Goal: Task Accomplishment & Management: Manage account settings

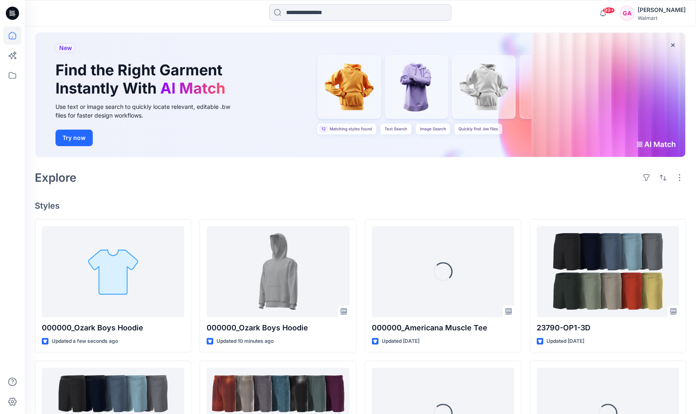
scroll to position [41, 0]
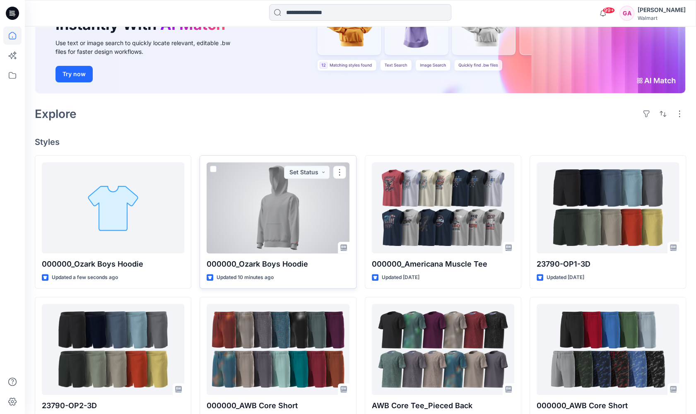
scroll to position [124, 0]
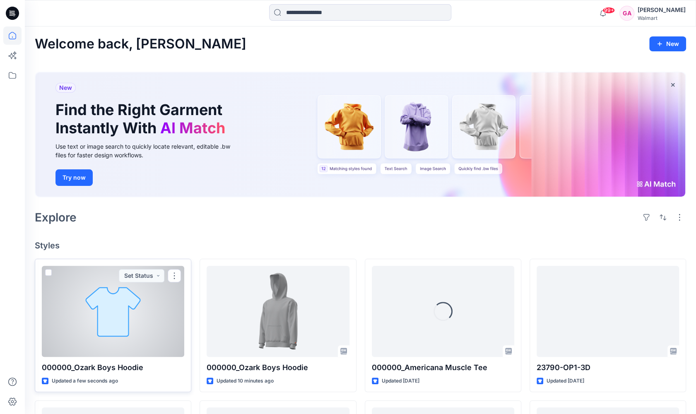
click at [128, 343] on div at bounding box center [113, 311] width 142 height 91
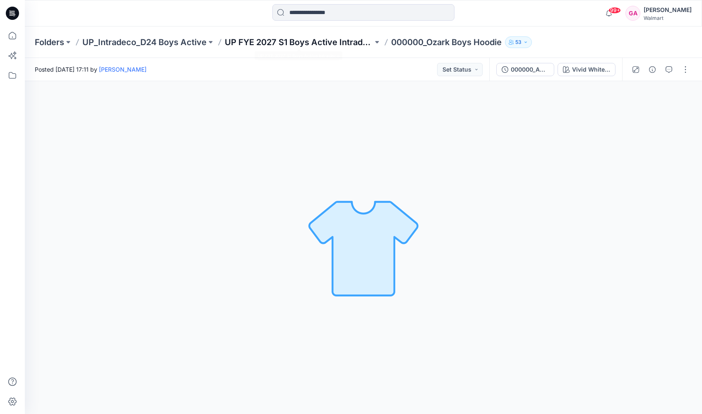
click at [282, 39] on p "UP FYE 2027 S1 Boys Active Intradeco" at bounding box center [299, 42] width 148 height 12
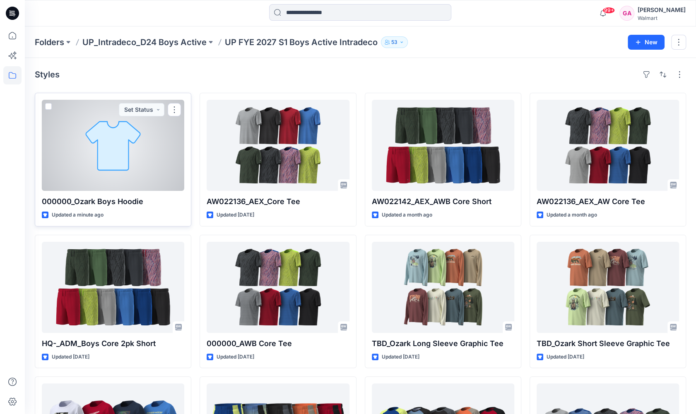
click at [129, 150] on div at bounding box center [113, 145] width 142 height 91
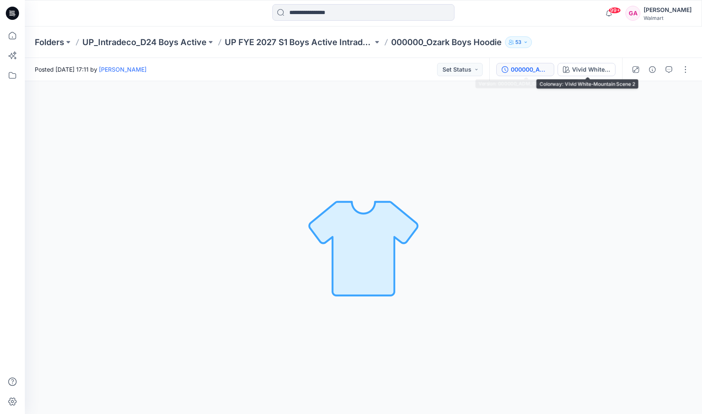
click at [531, 64] on button "000000_ADM_Ozark Boys Hoodie" at bounding box center [525, 69] width 58 height 13
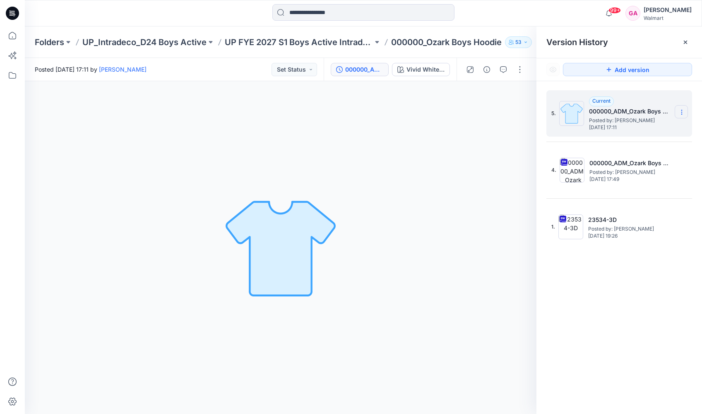
click at [679, 112] on icon at bounding box center [682, 112] width 7 height 7
click at [684, 111] on icon at bounding box center [682, 112] width 7 height 7
click at [632, 164] on span "Delete Version" at bounding box center [624, 165] width 39 height 10
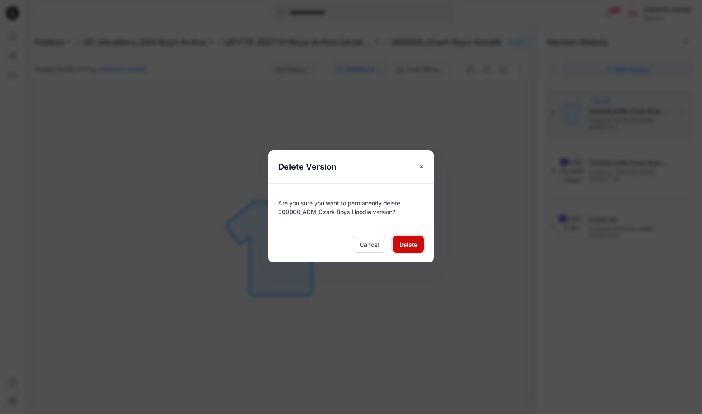
click at [407, 246] on span "Delete" at bounding box center [409, 244] width 18 height 9
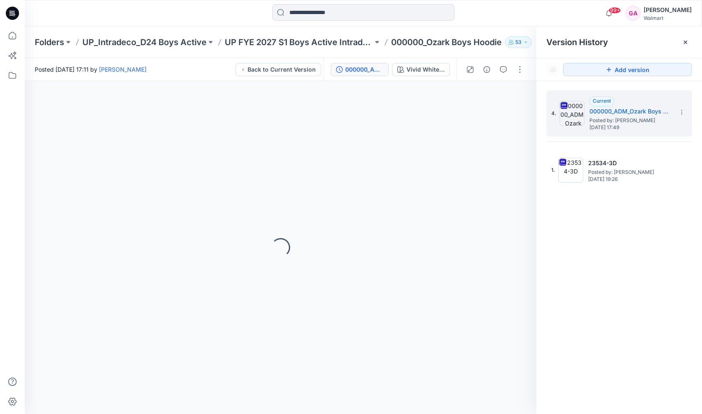
click at [413, 44] on p "000000_Ozark Boys Hoodie" at bounding box center [446, 42] width 111 height 12
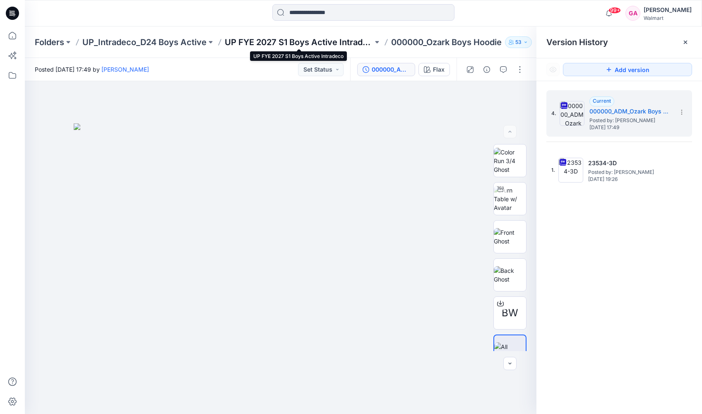
click at [292, 43] on p "UP FYE 2027 S1 Boys Active Intradeco" at bounding box center [299, 42] width 148 height 12
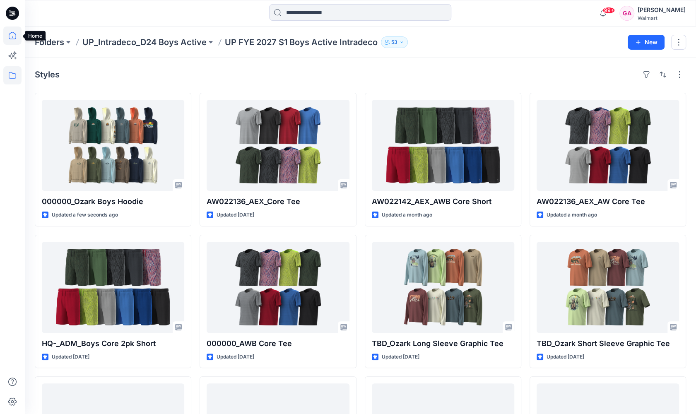
click at [13, 36] on icon at bounding box center [12, 35] width 18 height 18
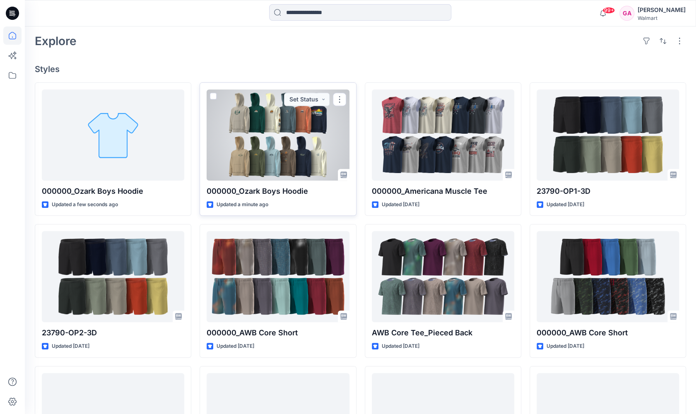
scroll to position [207, 0]
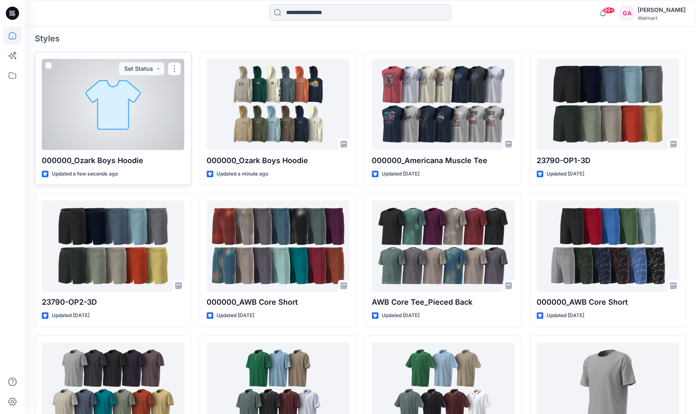
click at [159, 104] on div at bounding box center [113, 104] width 142 height 91
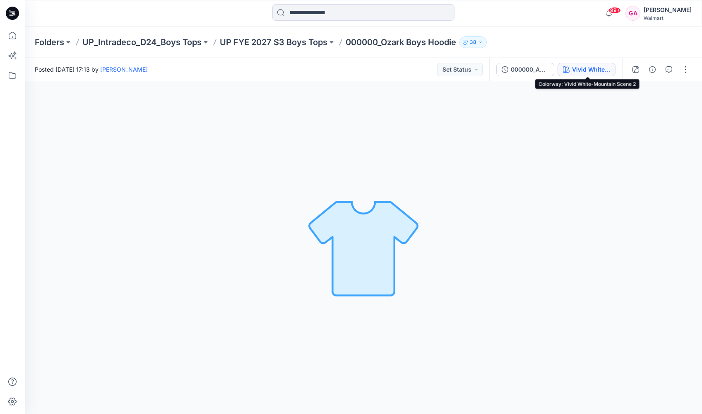
click at [573, 70] on div "Vivid White-Mountain Scene 2" at bounding box center [591, 69] width 38 height 9
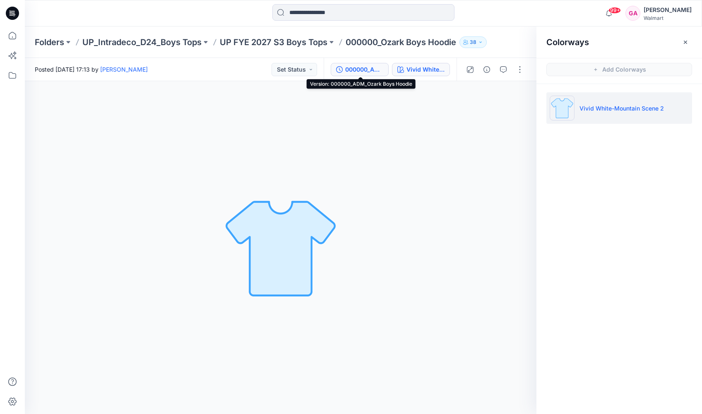
click at [363, 63] on button "000000_ADM_Ozark Boys Hoodie" at bounding box center [360, 69] width 58 height 13
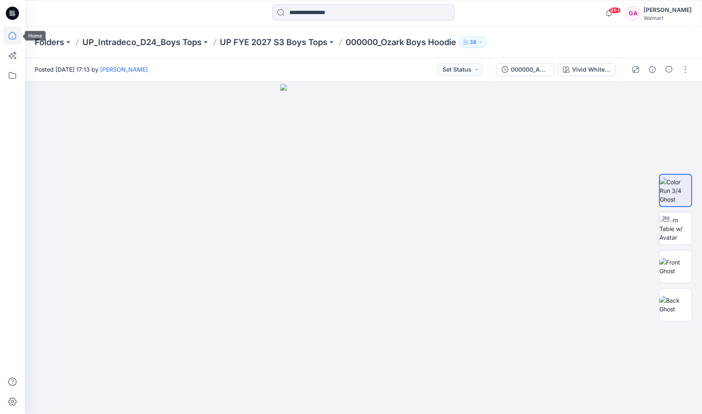
click at [10, 39] on icon at bounding box center [12, 35] width 7 height 7
